Goal: Entertainment & Leisure: Consume media (video, audio)

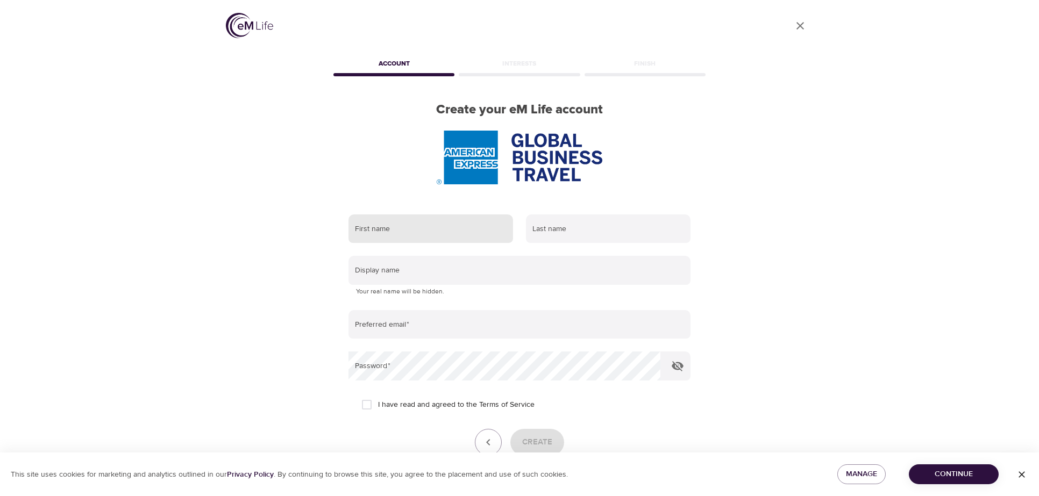
click at [390, 222] on input "text" at bounding box center [431, 229] width 165 height 29
type input "Lauren"
type input "Winter"
type input "[EMAIL_ADDRESS][DOMAIN_NAME]"
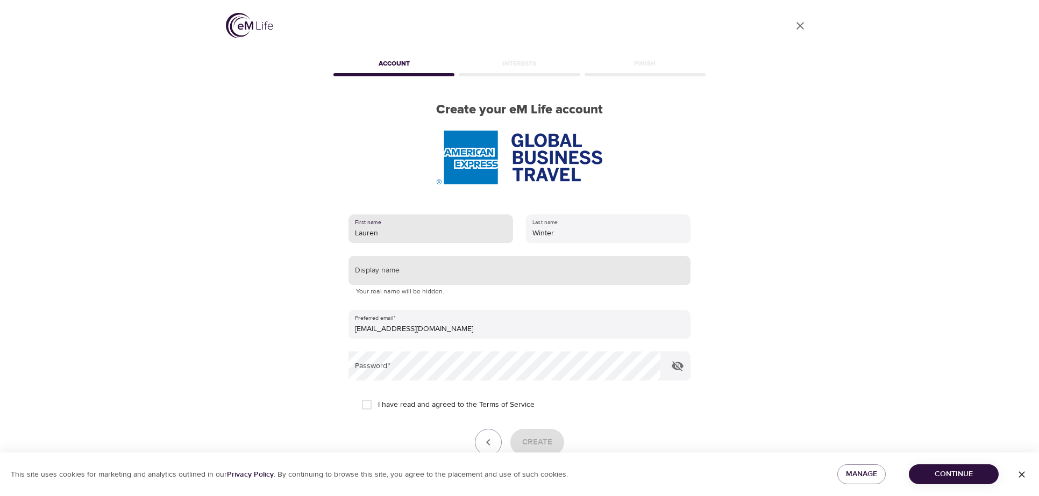
click at [403, 261] on input "text" at bounding box center [520, 270] width 342 height 29
type input "ItsmeHi"
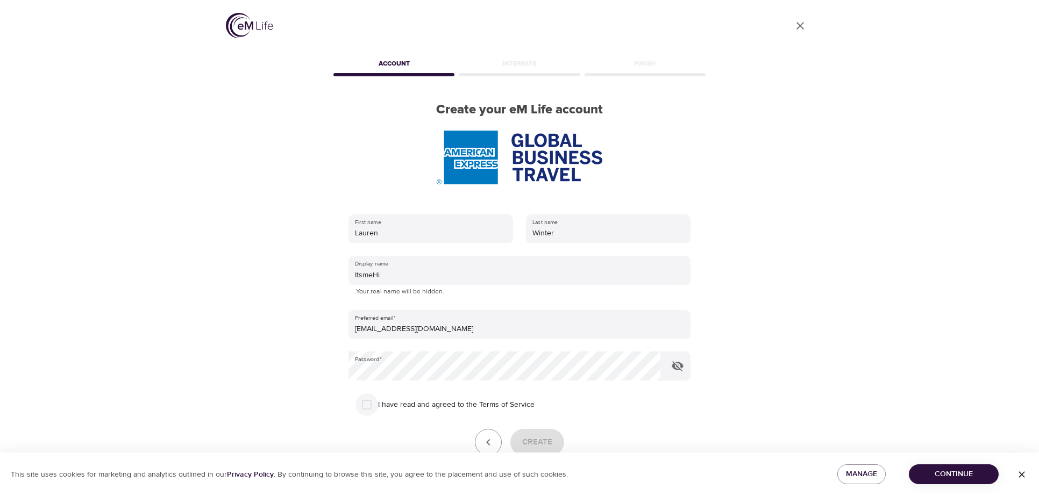
click at [364, 403] on input "I have read and agreed to the Terms of Service" at bounding box center [367, 405] width 23 height 23
checkbox input "true"
click at [536, 443] on span "Create" at bounding box center [537, 443] width 30 height 14
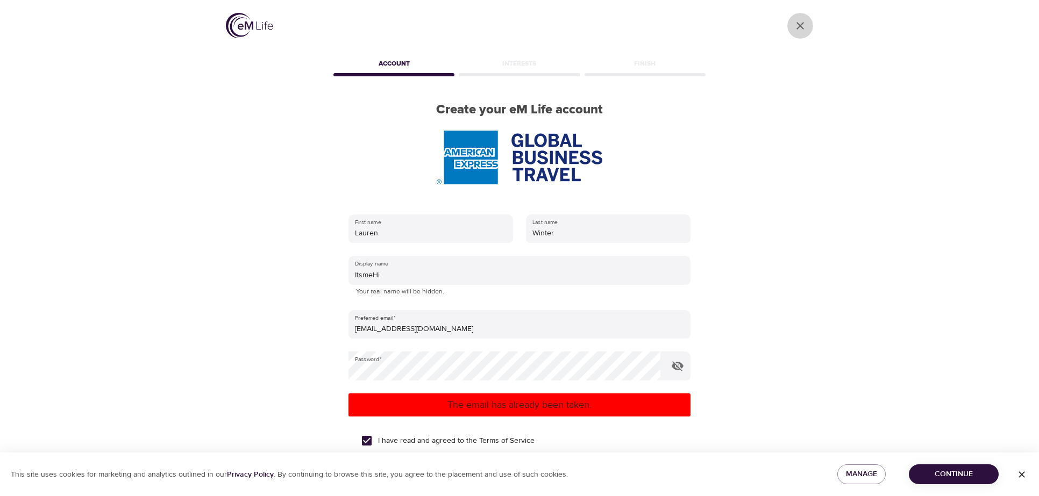
click at [800, 22] on icon "User Profile" at bounding box center [800, 25] width 13 height 13
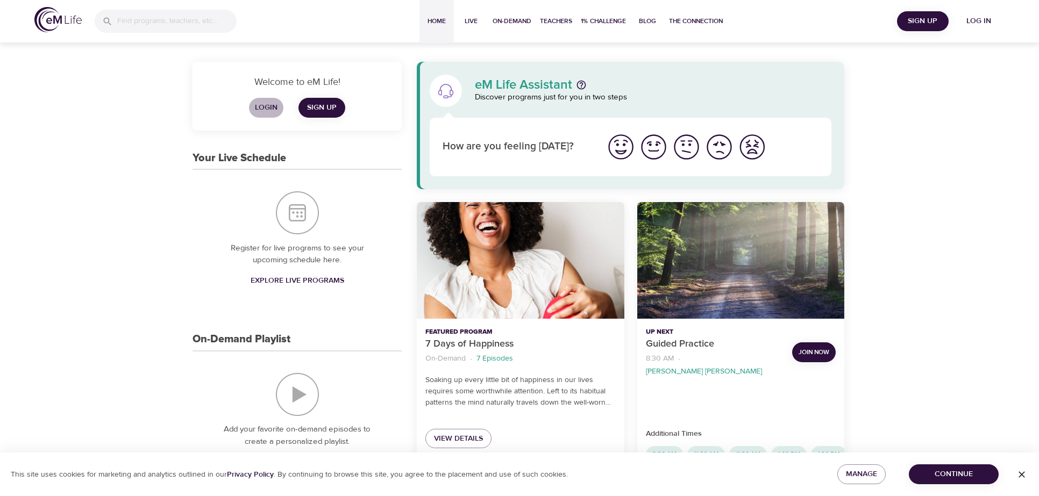
click at [259, 107] on span "Login" at bounding box center [266, 107] width 26 height 13
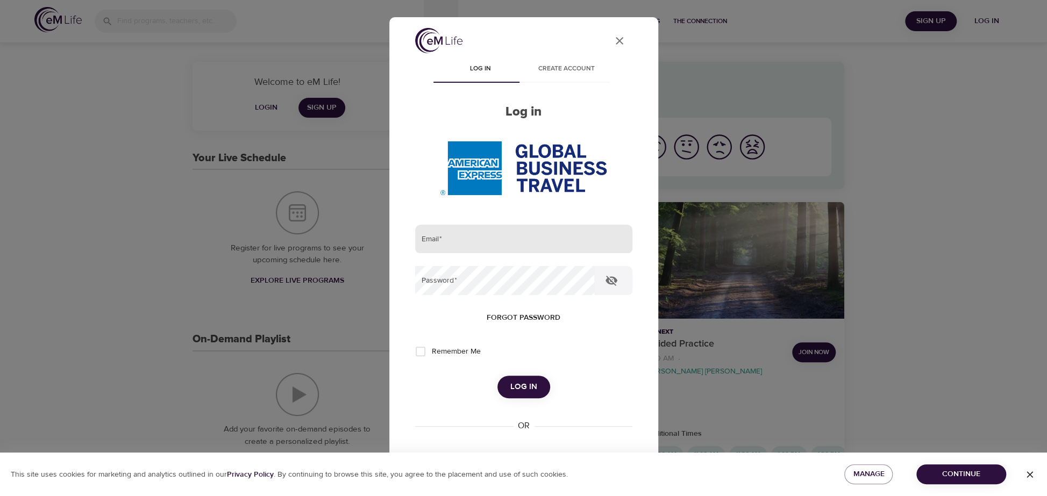
click at [494, 239] on input "email" at bounding box center [523, 239] width 217 height 29
type input "[EMAIL_ADDRESS][DOMAIN_NAME]"
click at [498, 376] on button "Log in" at bounding box center [524, 387] width 53 height 23
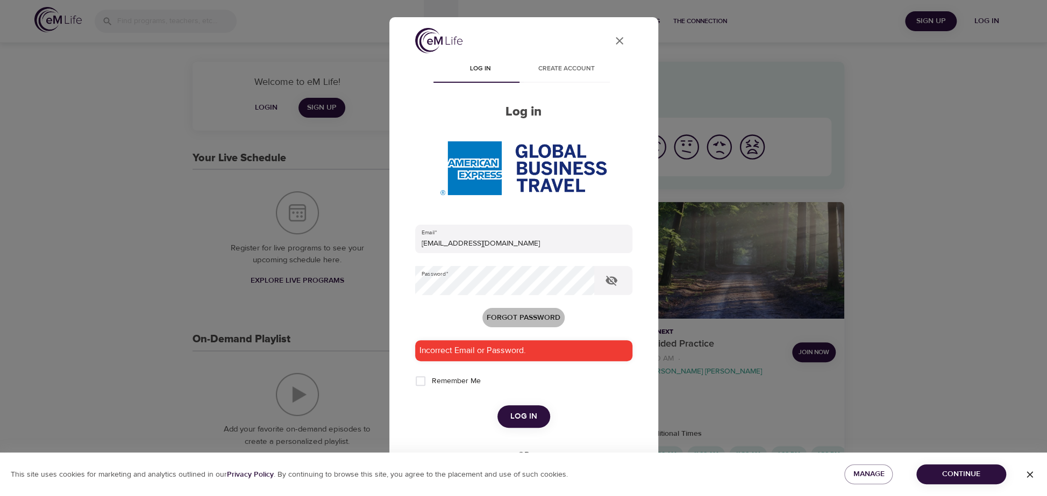
click at [522, 312] on span "Forgot password" at bounding box center [524, 317] width 74 height 13
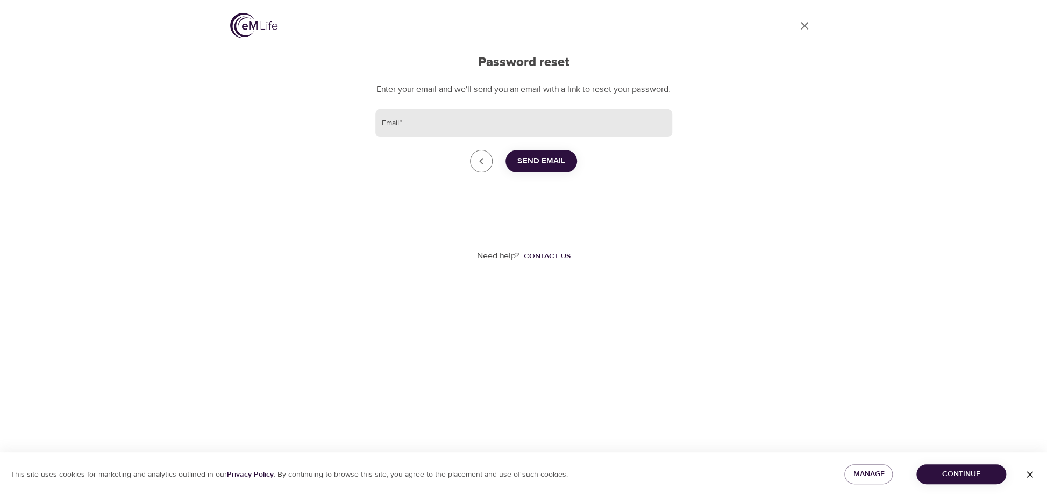
click at [474, 131] on input "Email   *" at bounding box center [523, 123] width 297 height 29
type input "[EMAIL_ADDRESS][DOMAIN_NAME]"
click at [557, 167] on span "Send Email" at bounding box center [541, 161] width 48 height 14
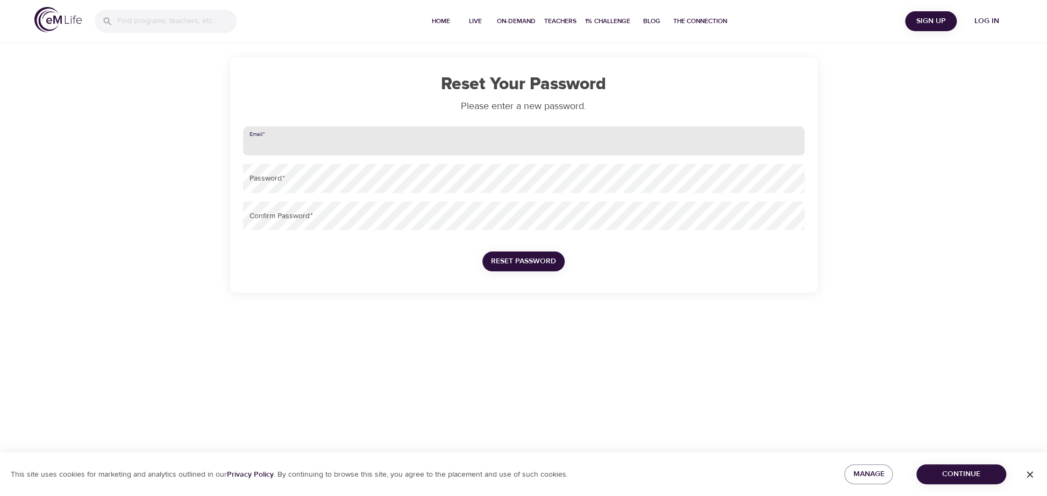
click at [315, 137] on input "email" at bounding box center [524, 140] width 562 height 29
type input "[EMAIL_ADDRESS][DOMAIN_NAME]"
click at [482, 252] on button "Reset Password" at bounding box center [523, 262] width 82 height 20
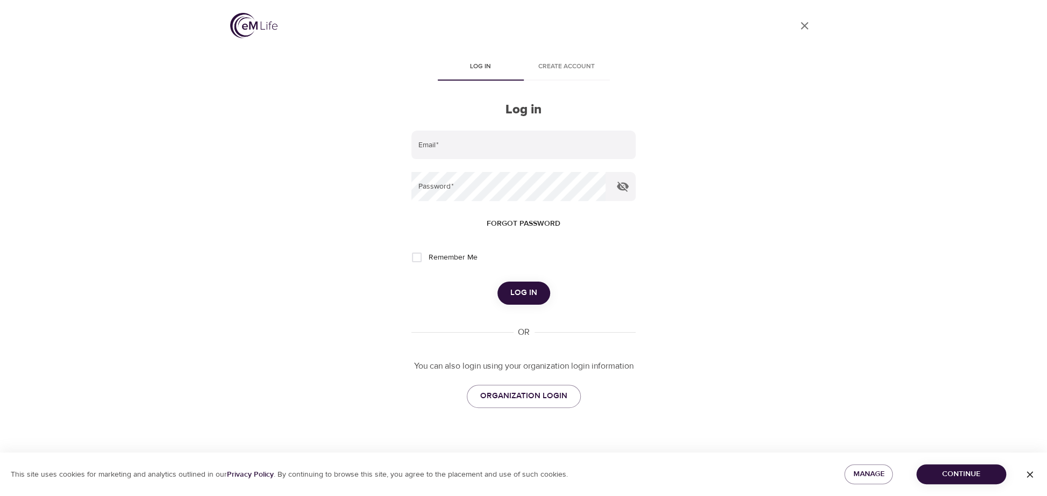
type input "[EMAIL_ADDRESS][DOMAIN_NAME]"
click at [521, 293] on span "Log in" at bounding box center [523, 293] width 27 height 14
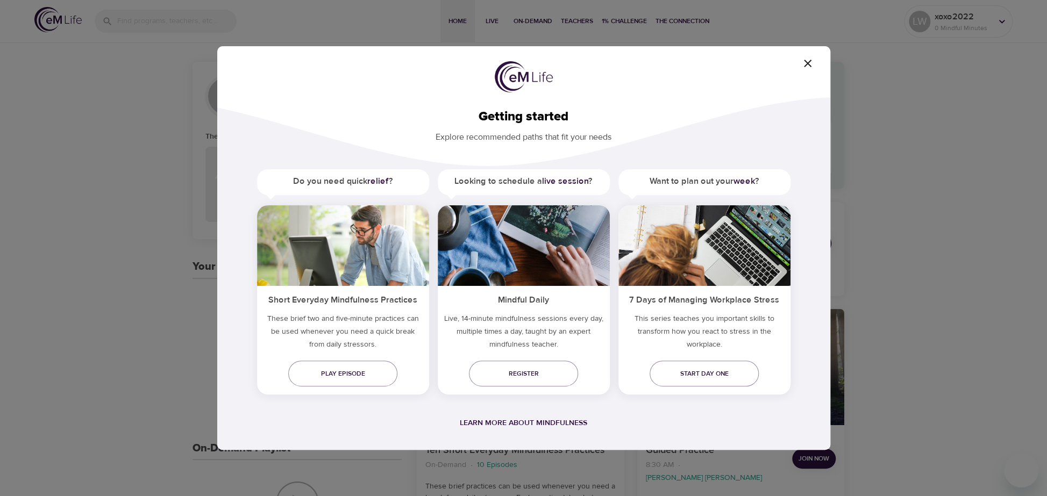
click at [347, 173] on h5 "Do you need quick relief ?" at bounding box center [343, 181] width 172 height 24
click at [327, 369] on span "Play episode" at bounding box center [343, 373] width 92 height 11
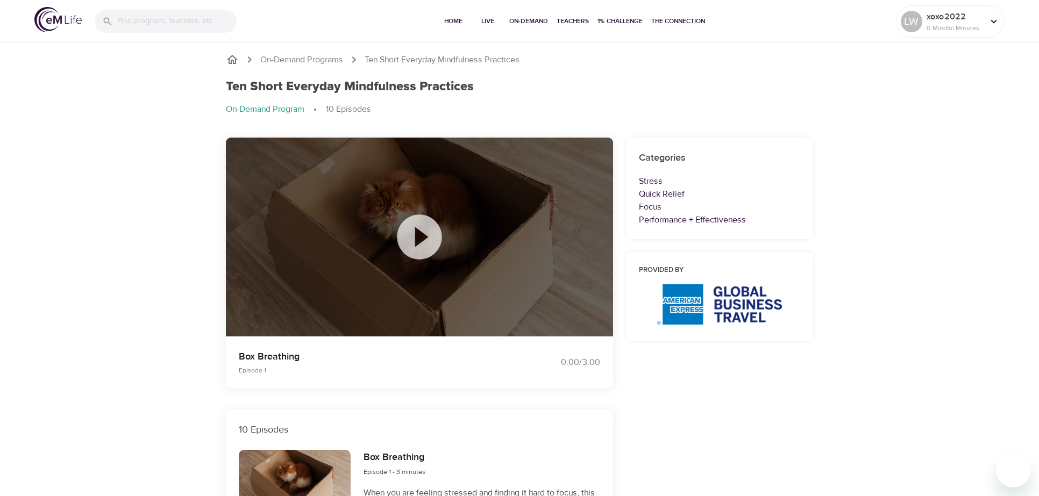
click at [412, 232] on icon at bounding box center [419, 237] width 45 height 45
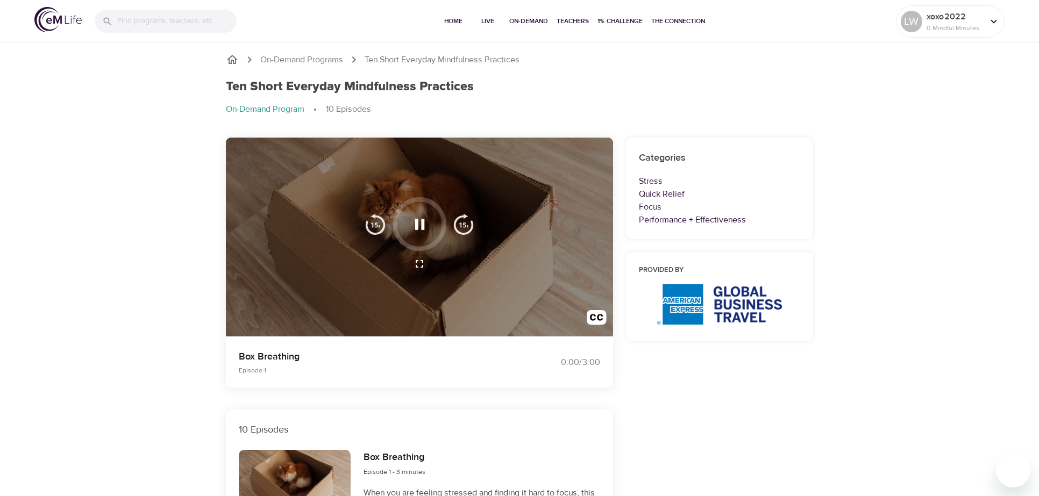
click at [416, 235] on button "button" at bounding box center [420, 225] width 32 height 32
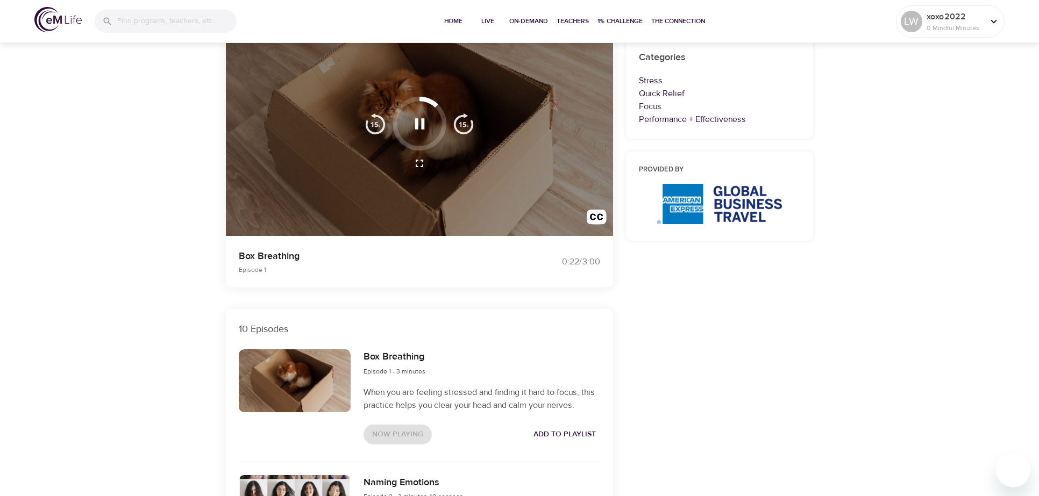
scroll to position [108, 0]
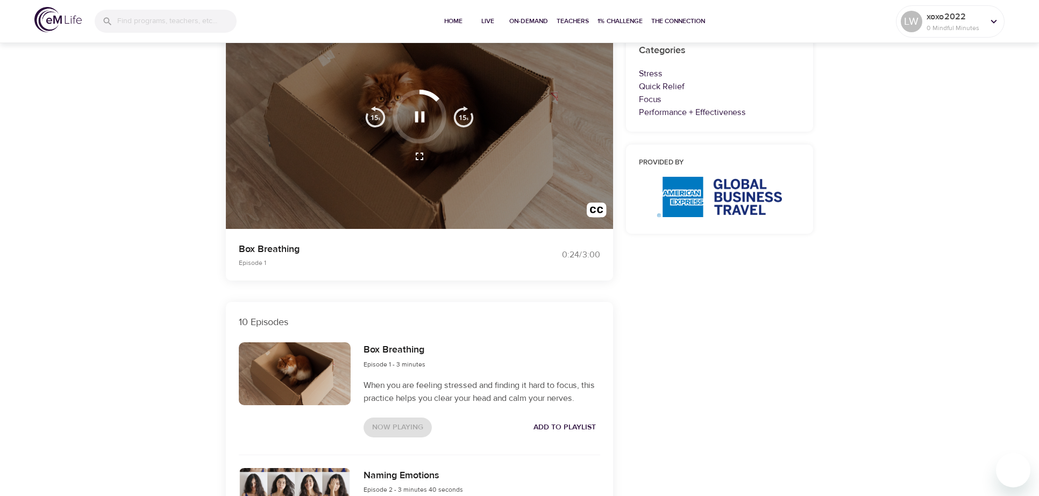
click at [565, 425] on span "Add to Playlist" at bounding box center [565, 427] width 62 height 13
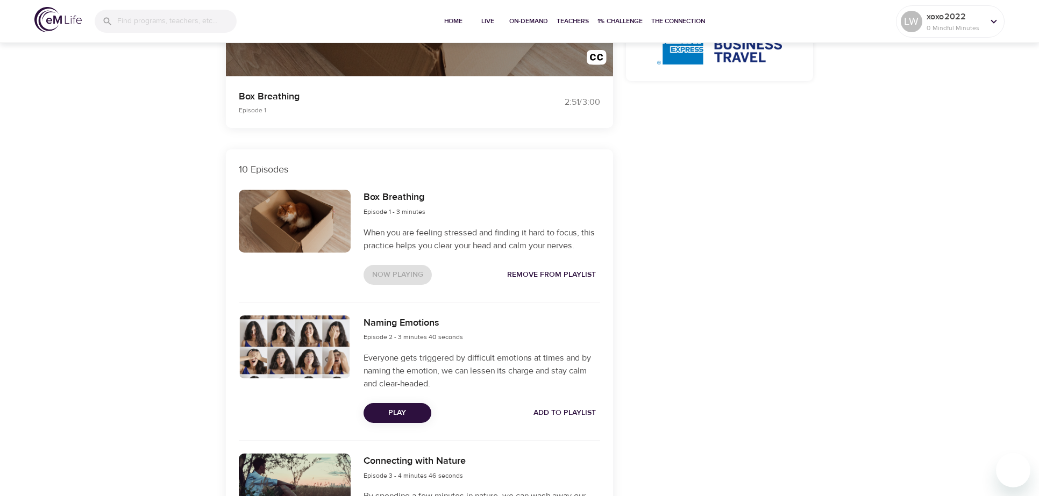
scroll to position [323, 0]
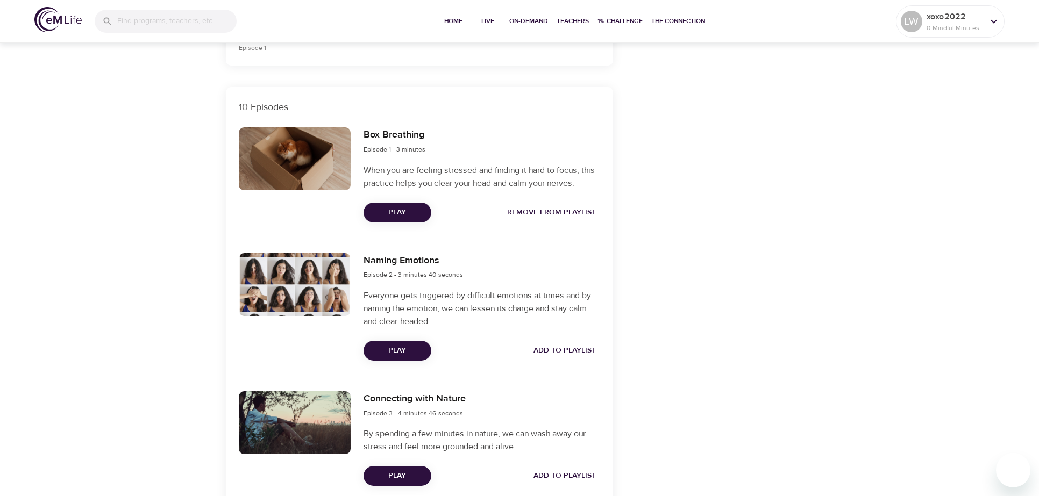
click at [409, 475] on span "Play" at bounding box center [397, 476] width 51 height 13
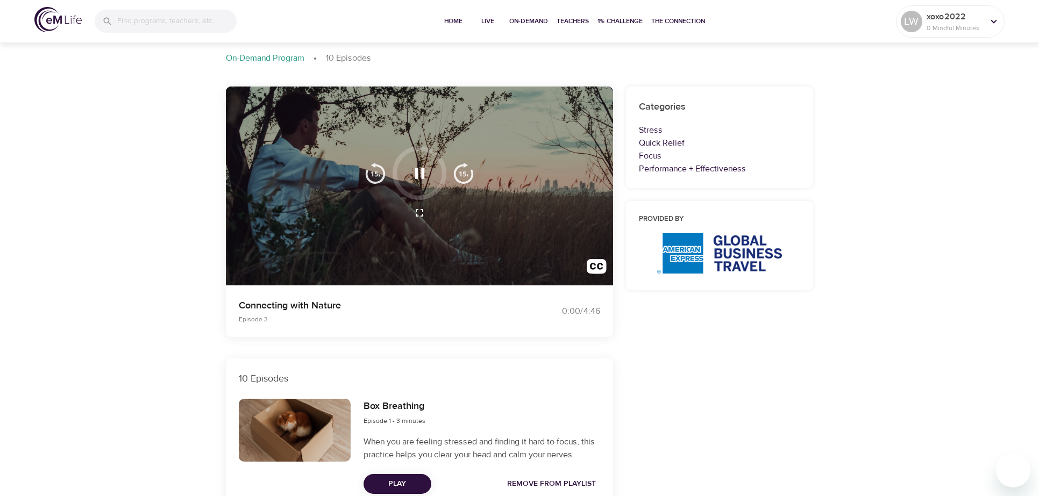
scroll to position [0, 0]
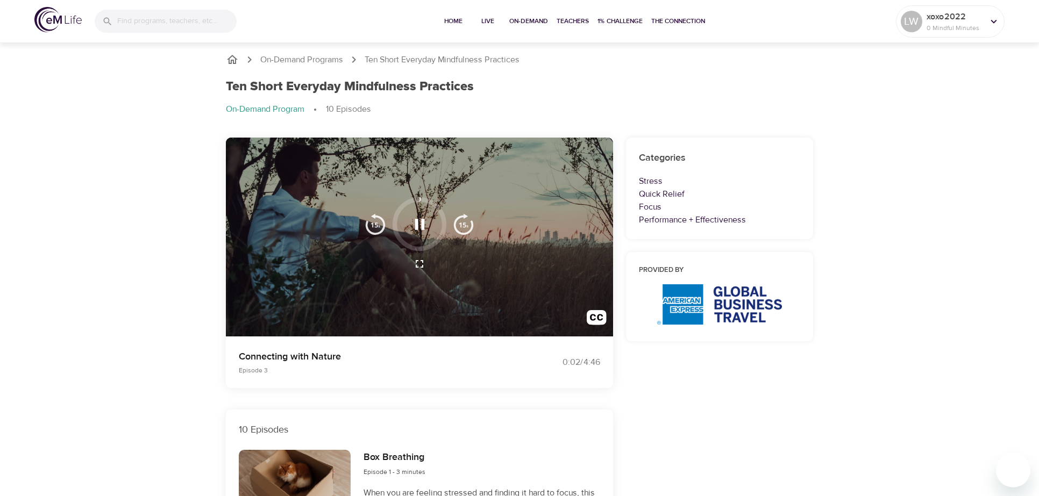
click at [419, 225] on icon "button" at bounding box center [419, 224] width 19 height 19
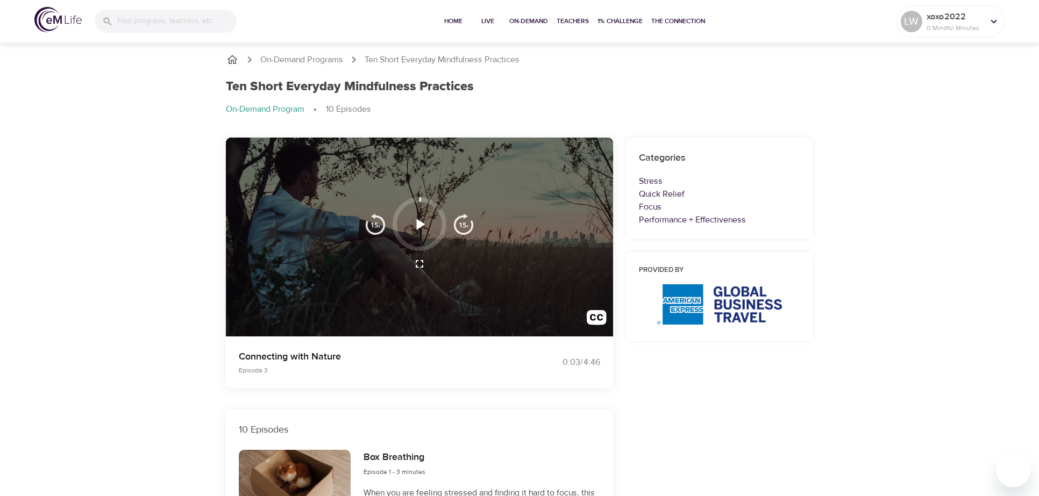
click at [415, 225] on icon "button" at bounding box center [419, 224] width 19 height 19
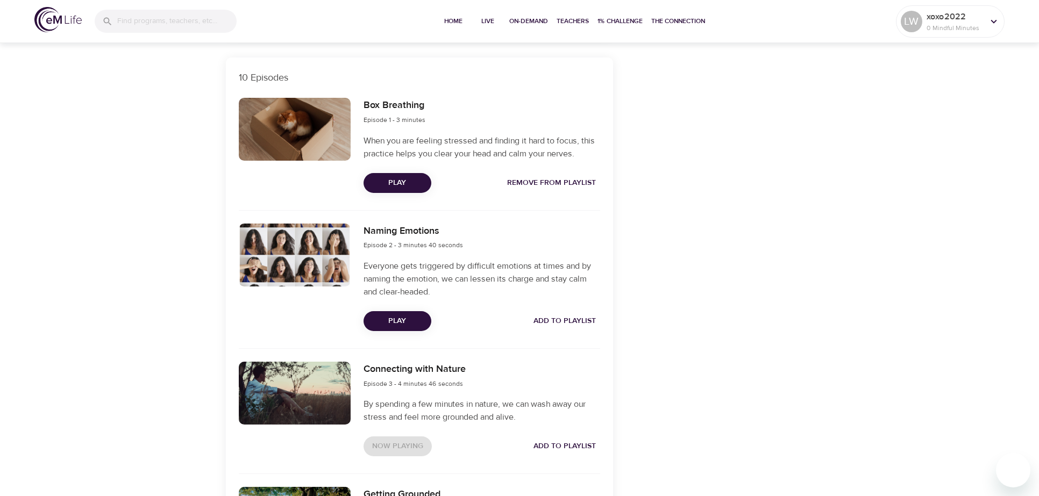
scroll to position [376, 0]
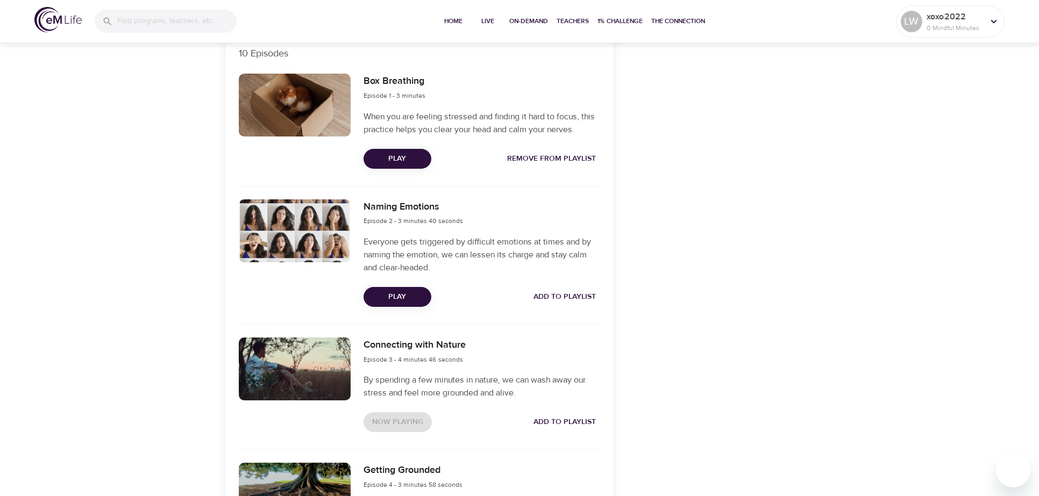
click at [574, 418] on span "Add to Playlist" at bounding box center [565, 422] width 62 height 13
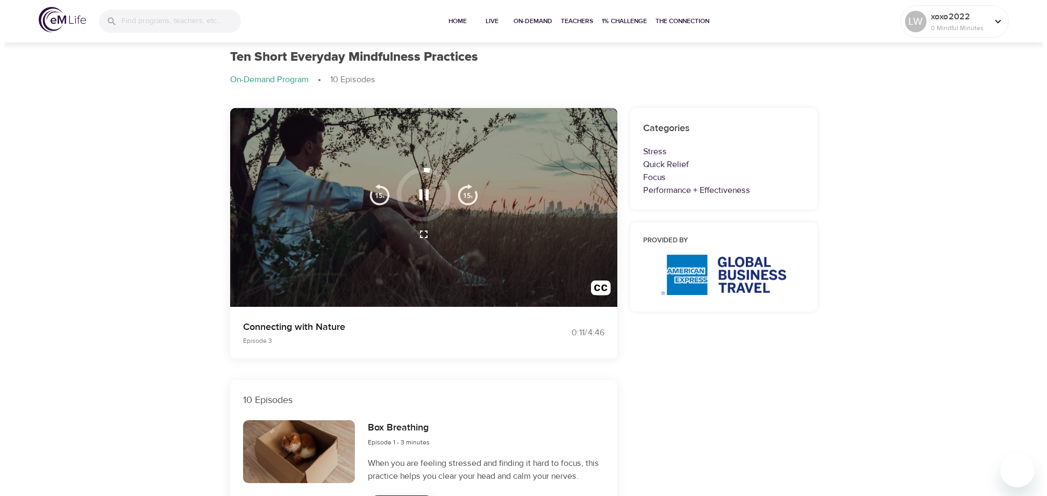
scroll to position [0, 0]
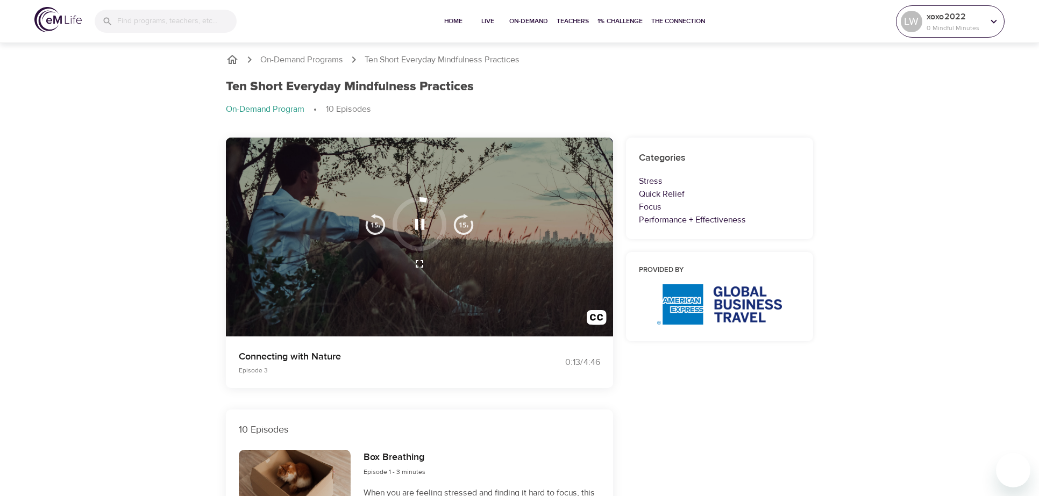
click at [972, 22] on p "xoxo2022" at bounding box center [955, 16] width 57 height 13
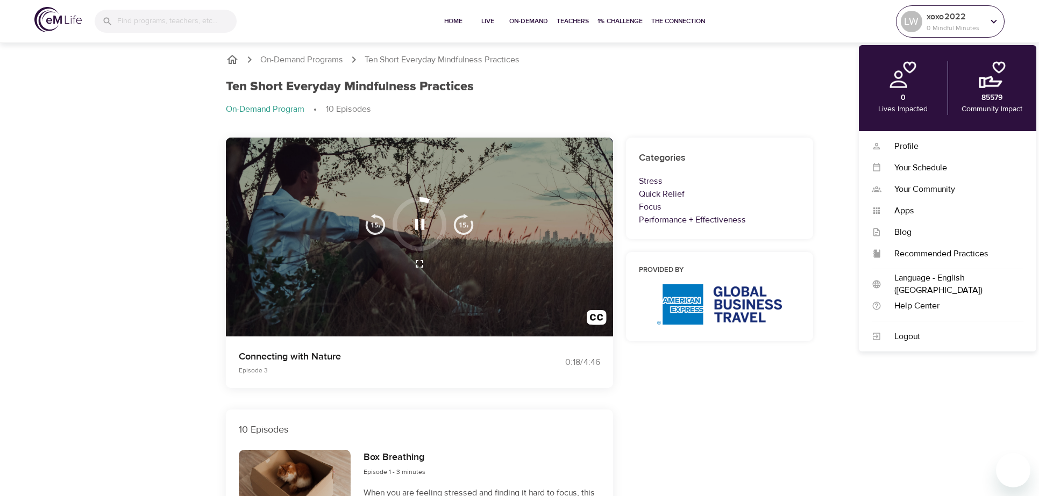
click at [969, 24] on p "0 Mindful Minutes" at bounding box center [955, 28] width 57 height 10
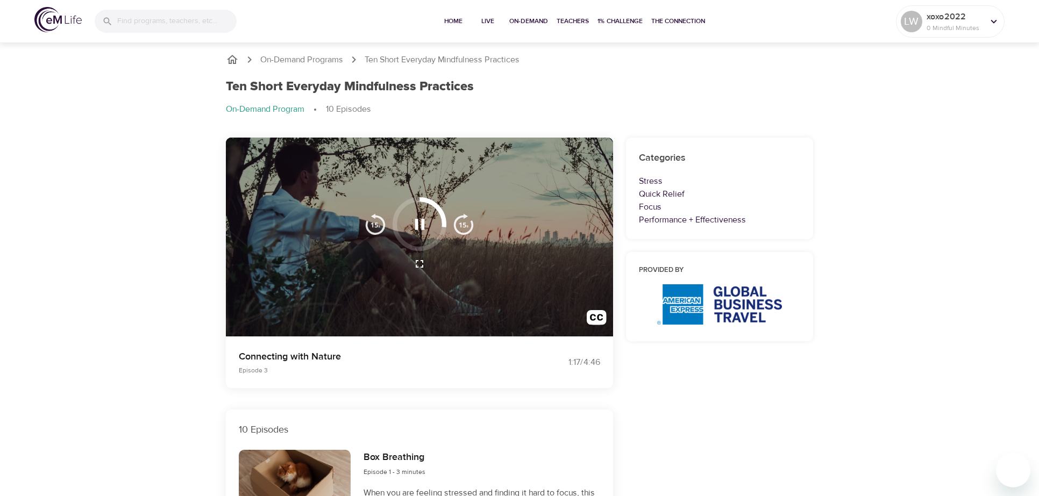
click at [415, 222] on icon "button" at bounding box center [420, 224] width 10 height 11
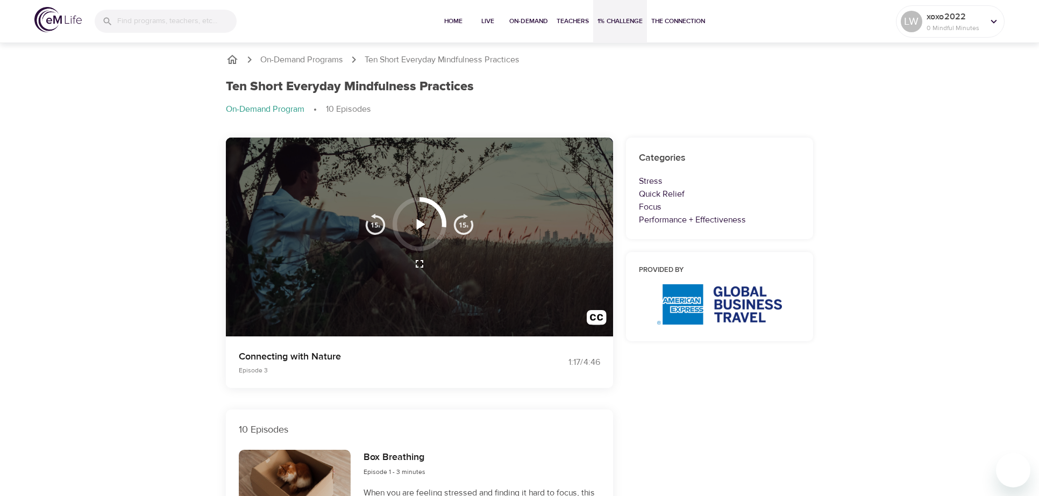
click at [616, 18] on span "1% Challenge" at bounding box center [620, 21] width 45 height 11
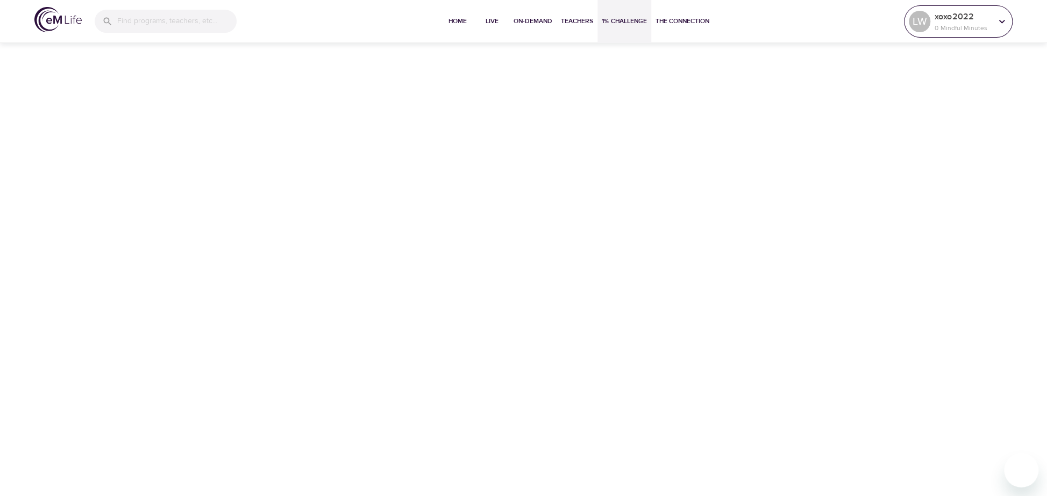
click at [962, 18] on p "xoxo2022" at bounding box center [963, 16] width 57 height 13
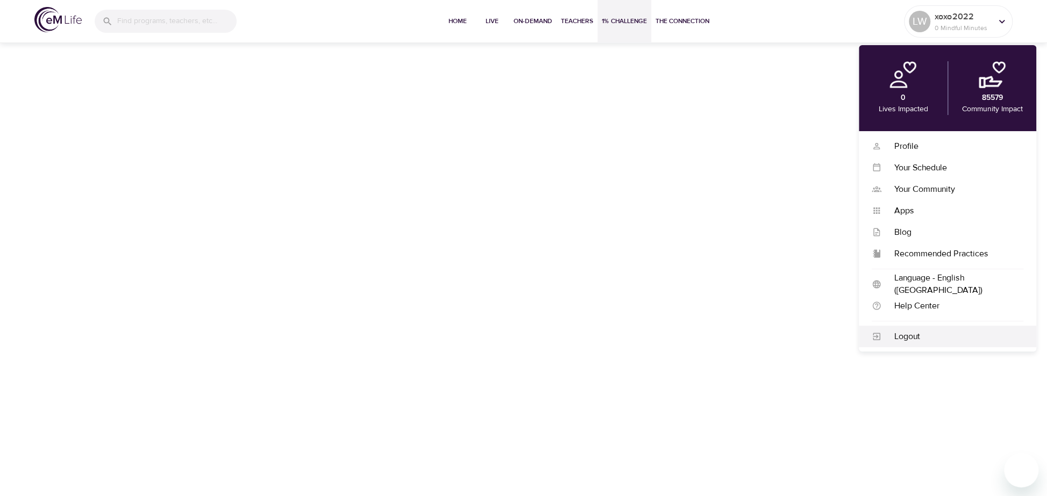
click at [907, 332] on div "Logout" at bounding box center [953, 337] width 142 height 12
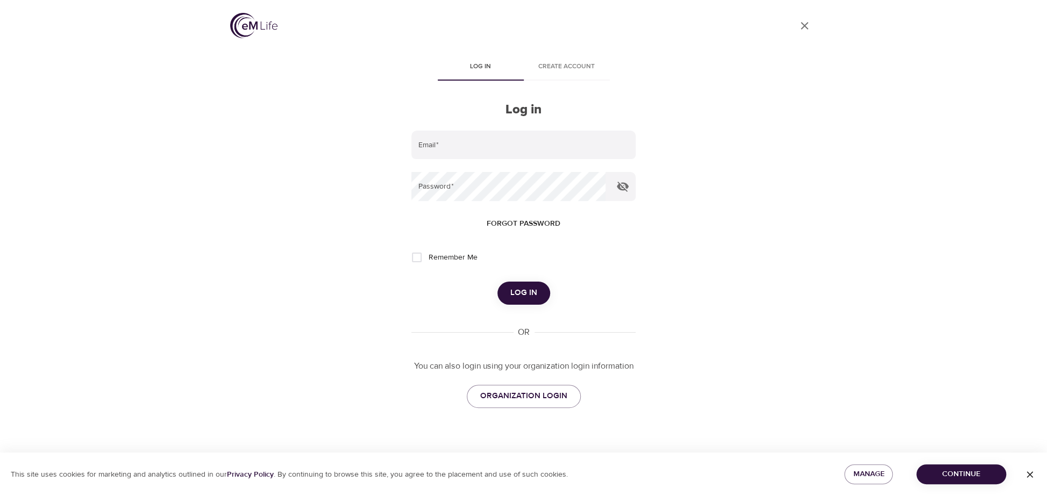
type input "[EMAIL_ADDRESS][DOMAIN_NAME]"
